Goal: Task Accomplishment & Management: Manage account settings

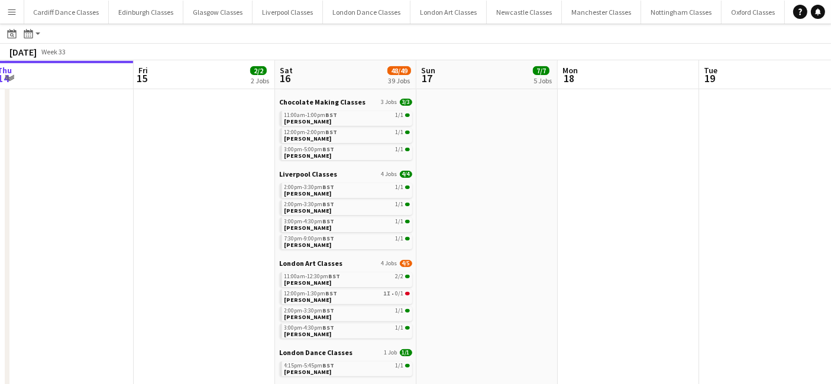
scroll to position [0, 451]
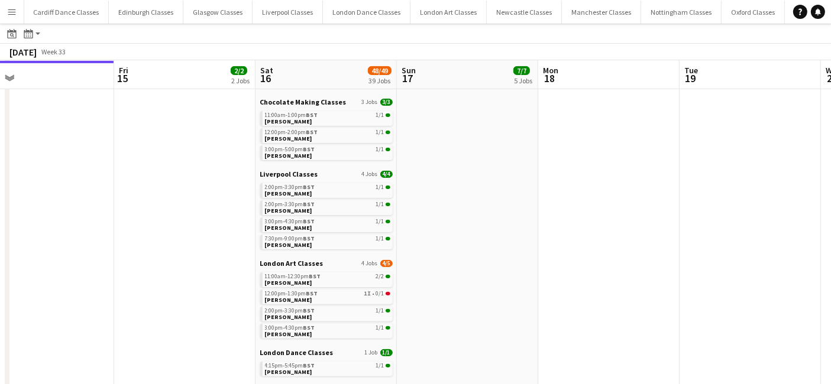
drag, startPoint x: 490, startPoint y: 241, endPoint x: -82, endPoint y: 195, distance: 573.7
click at [0, 195] on html "Menu Boards Boards Boards All jobs Status Workforce Workforce My Workforce Recr…" at bounding box center [415, 268] width 831 height 1187
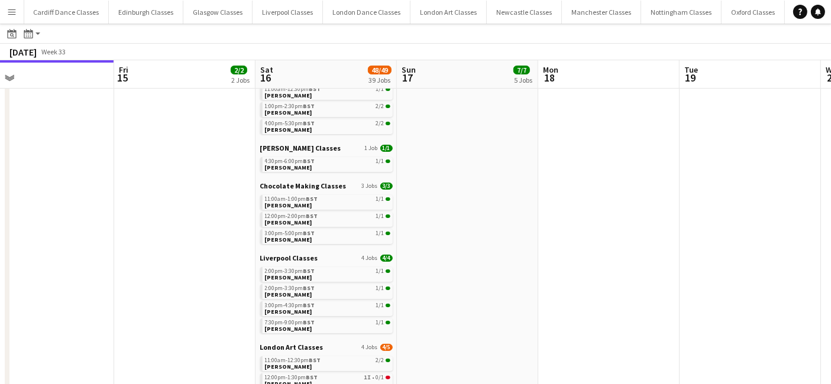
scroll to position [481, 0]
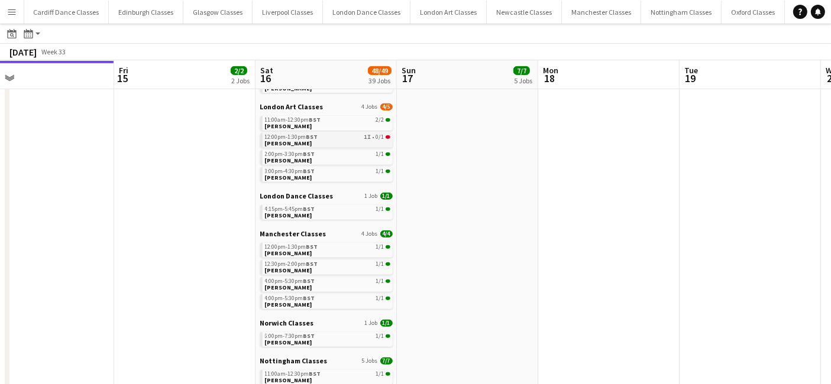
click at [371, 143] on link "12:00pm-1:30pm BST 1I • 0/1 [PERSON_NAME]" at bounding box center [327, 140] width 125 height 14
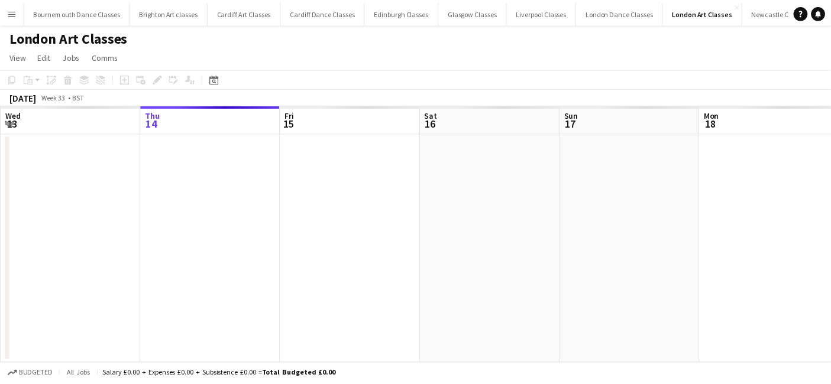
scroll to position [0, 406]
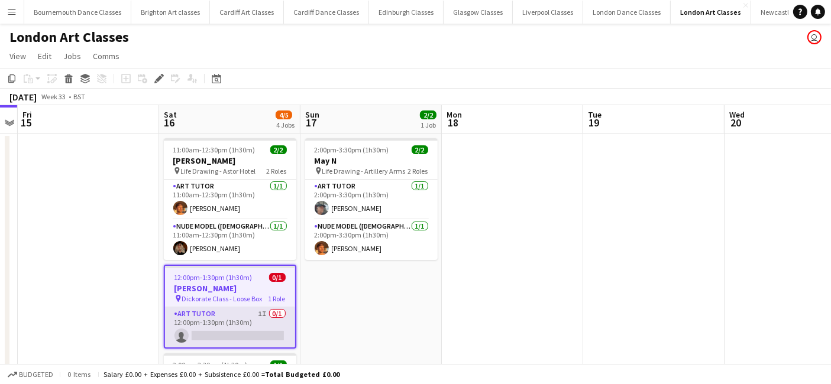
click at [245, 332] on app-card-role "Art Tutor 1I 0/1 12:00pm-1:30pm (1h30m) single-neutral-actions" at bounding box center [230, 328] width 130 height 40
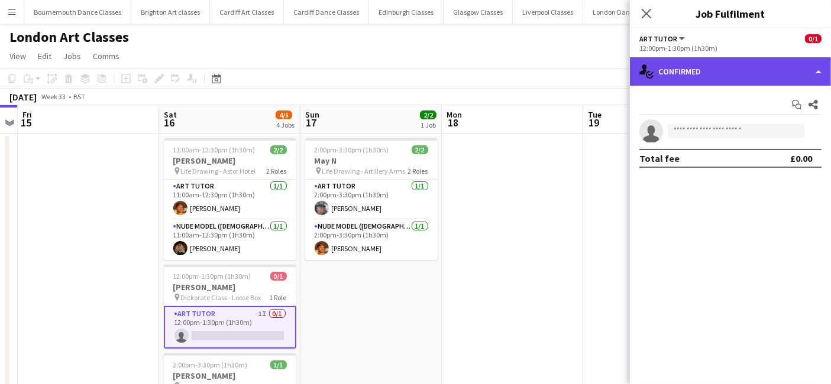
click at [733, 77] on div "single-neutral-actions-check-2 Confirmed" at bounding box center [730, 71] width 201 height 28
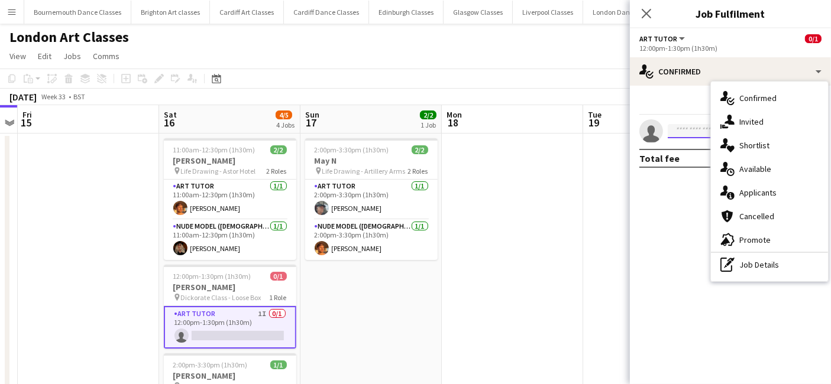
click at [704, 132] on input at bounding box center [736, 131] width 137 height 14
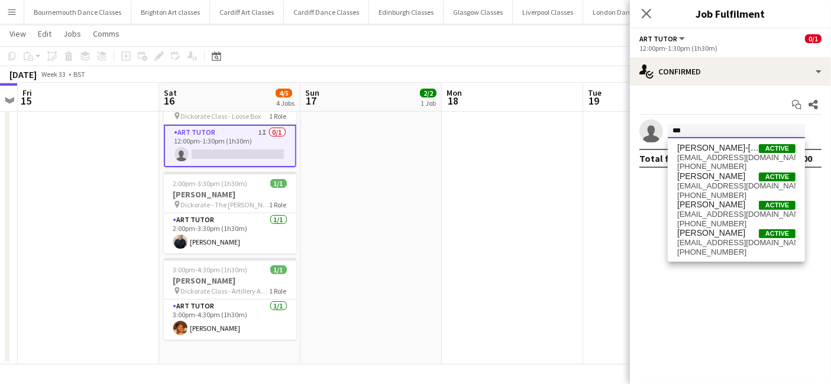
scroll to position [0, 0]
type input "***"
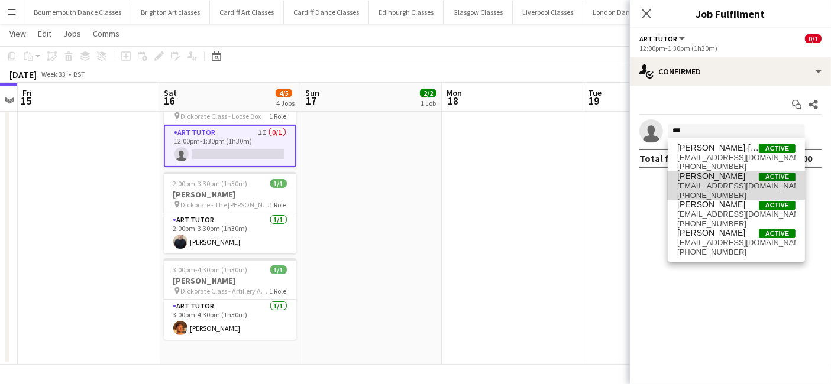
click at [721, 171] on span "Tom Murphy" at bounding box center [711, 176] width 68 height 10
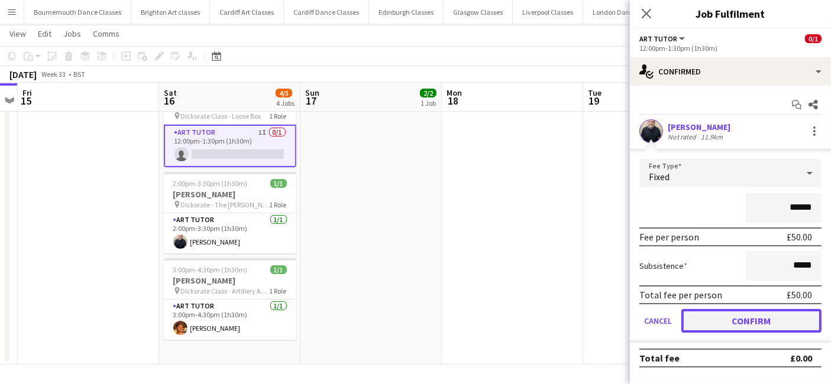
click at [750, 320] on button "Confirm" at bounding box center [751, 321] width 140 height 24
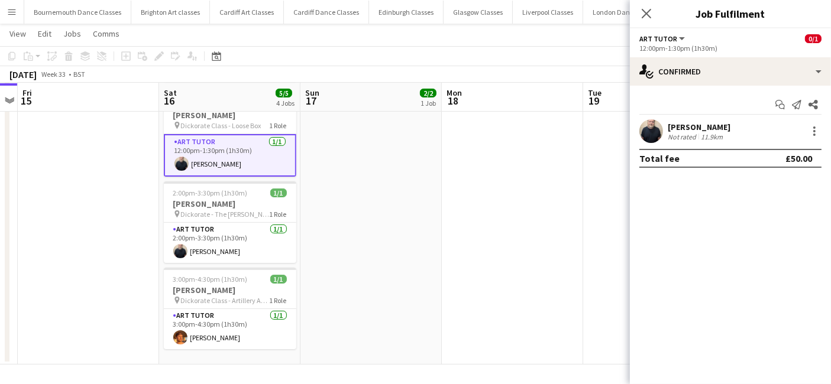
click at [397, 248] on app-date-cell "2:00pm-3:30pm (1h30m) 2/2 May N pin Life Drawing - Artillery Arms 2 Roles Art T…" at bounding box center [370, 158] width 141 height 413
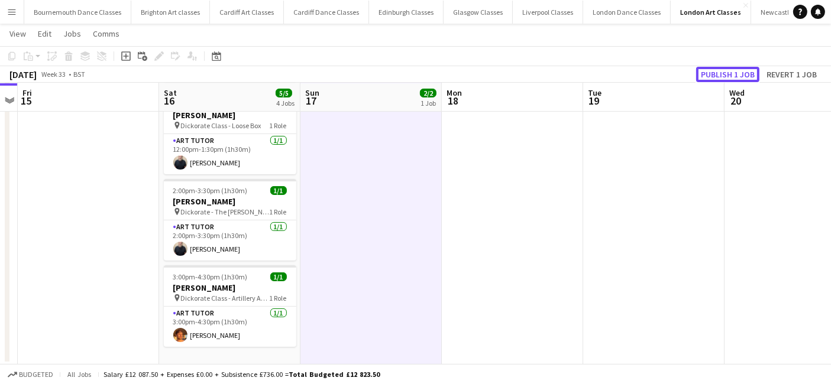
drag, startPoint x: 740, startPoint y: 72, endPoint x: 694, endPoint y: 71, distance: 45.5
click at [740, 71] on button "Publish 1 job" at bounding box center [727, 74] width 63 height 15
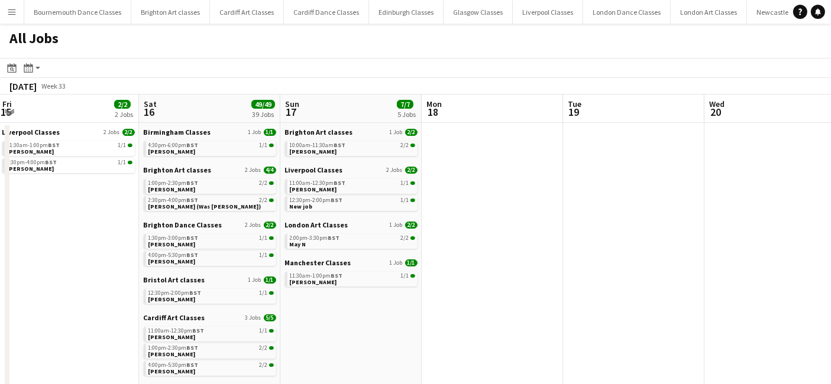
scroll to position [0, 466]
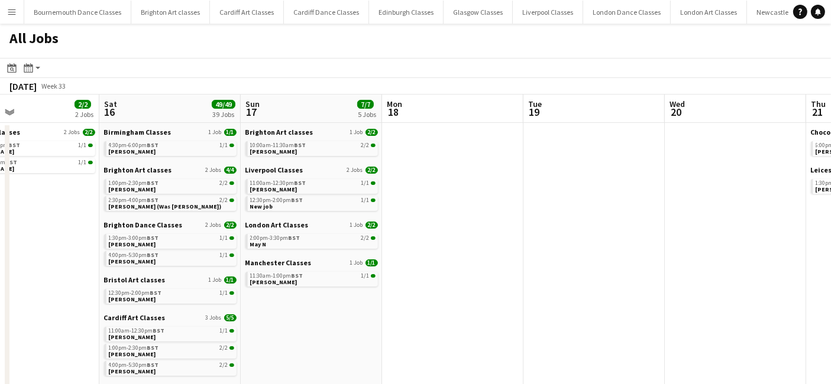
drag, startPoint x: 389, startPoint y: 226, endPoint x: 64, endPoint y: 220, distance: 325.3
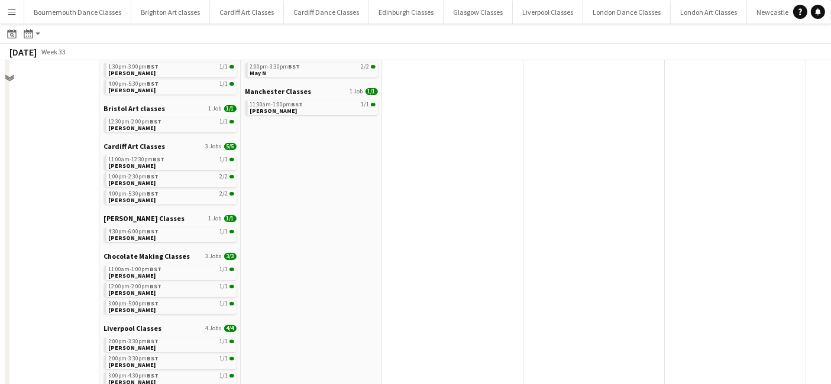
scroll to position [0, 0]
